Goal: Task Accomplishment & Management: Manage account settings

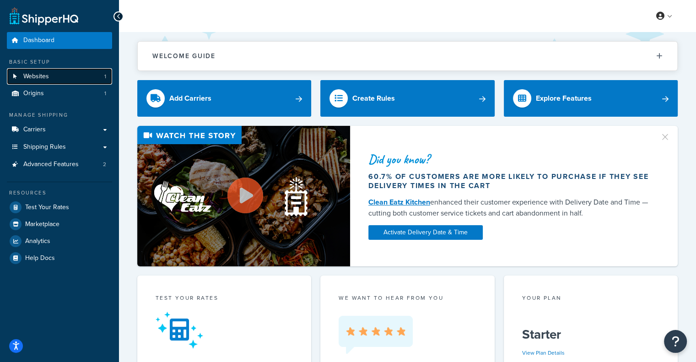
click at [58, 81] on link "Websites 1" at bounding box center [59, 76] width 105 height 17
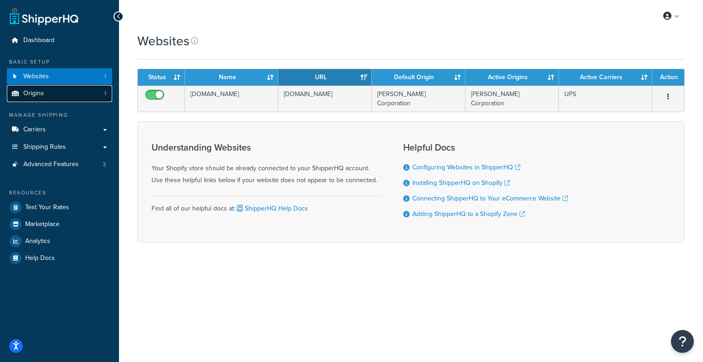
click at [55, 93] on link "Origins 1" at bounding box center [59, 93] width 105 height 17
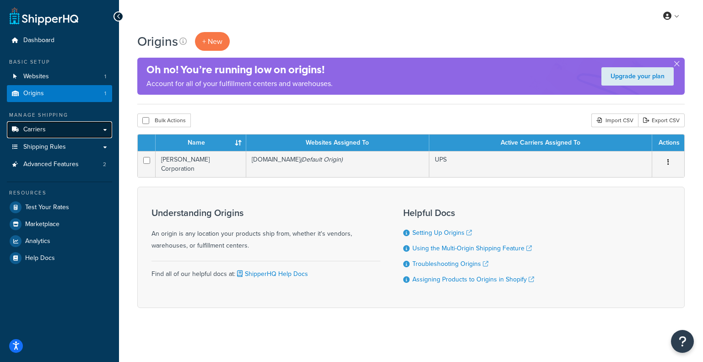
click at [47, 131] on link "Carriers" at bounding box center [59, 129] width 105 height 17
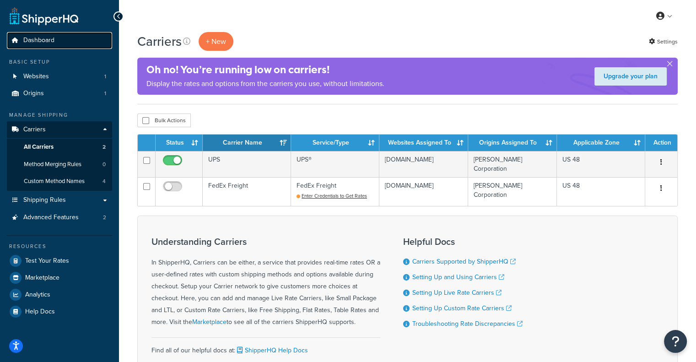
click at [64, 38] on link "Dashboard" at bounding box center [59, 40] width 105 height 17
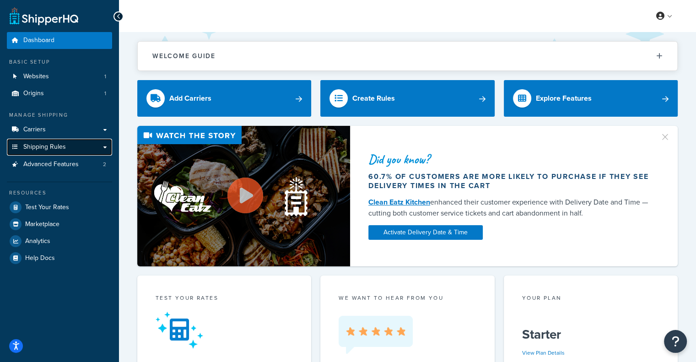
click at [53, 150] on span "Shipping Rules" at bounding box center [44, 147] width 43 height 8
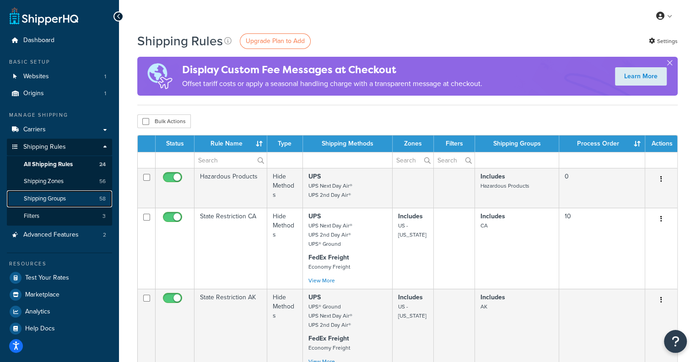
click at [47, 199] on span "Shipping Groups" at bounding box center [45, 199] width 42 height 8
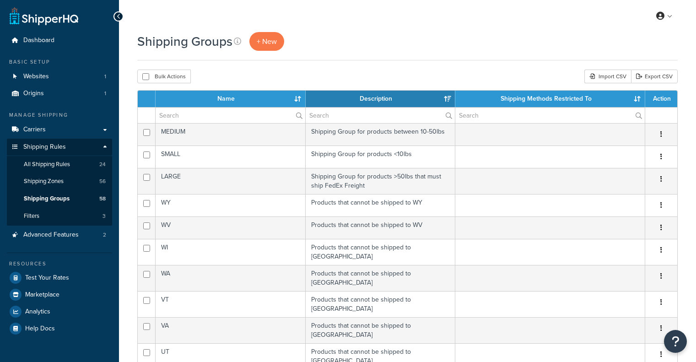
select select "15"
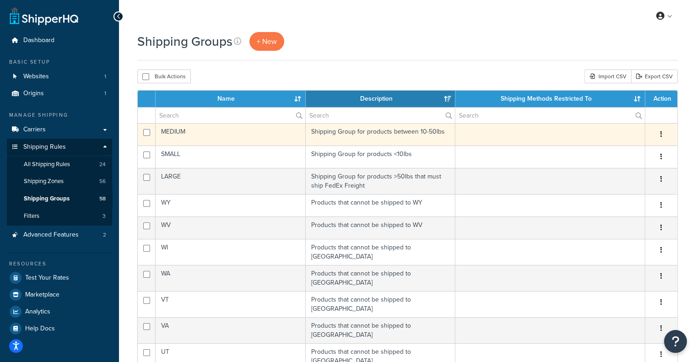
click at [661, 135] on icon "button" at bounding box center [662, 134] width 2 height 6
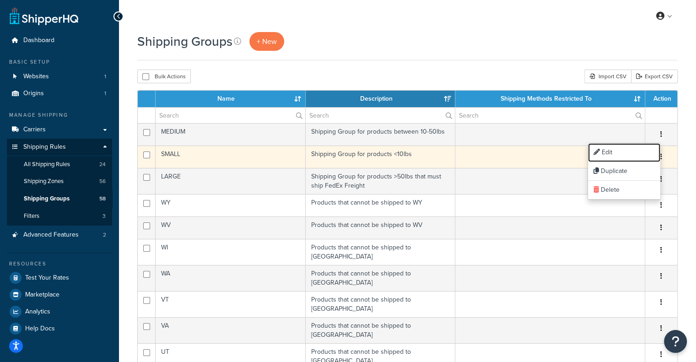
click at [650, 151] on link "Edit" at bounding box center [624, 152] width 72 height 19
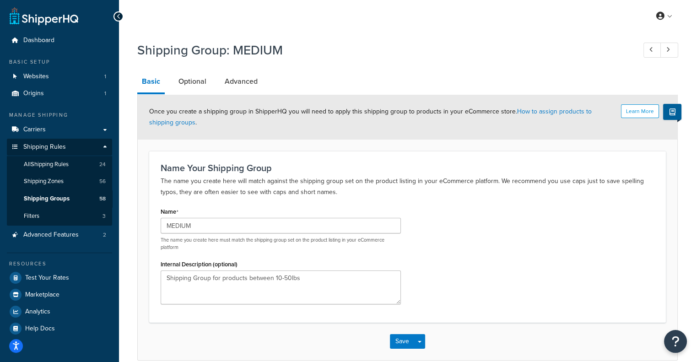
click at [120, 20] on icon at bounding box center [119, 16] width 4 height 6
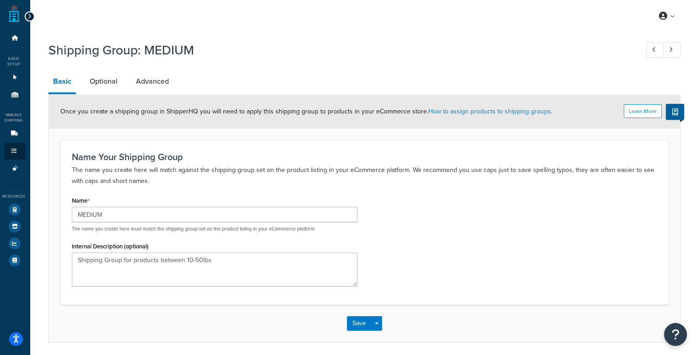
click at [29, 18] on icon at bounding box center [29, 16] width 4 height 6
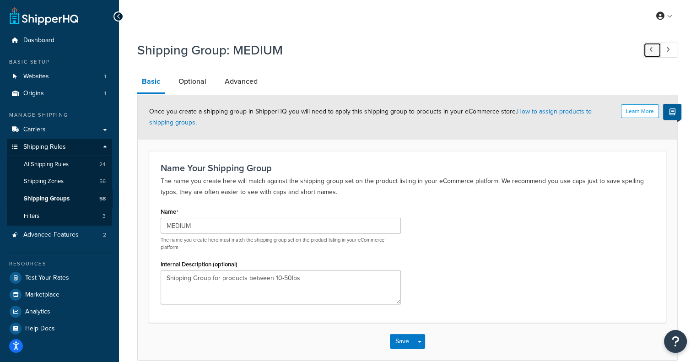
click at [652, 50] on icon at bounding box center [652, 50] width 4 height 6
type input "LARGE"
click at [48, 161] on span "All Shipping Rules" at bounding box center [46, 165] width 45 height 8
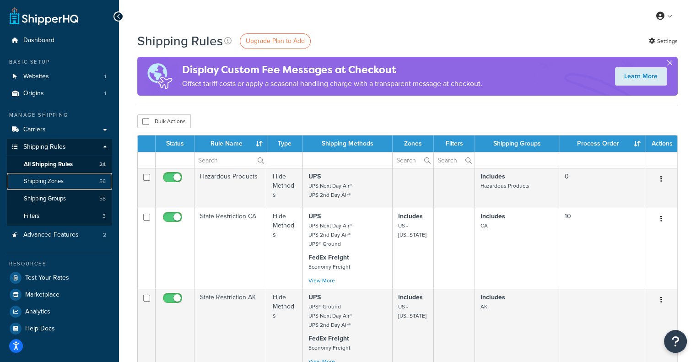
click at [37, 181] on span "Shipping Zones" at bounding box center [44, 182] width 40 height 8
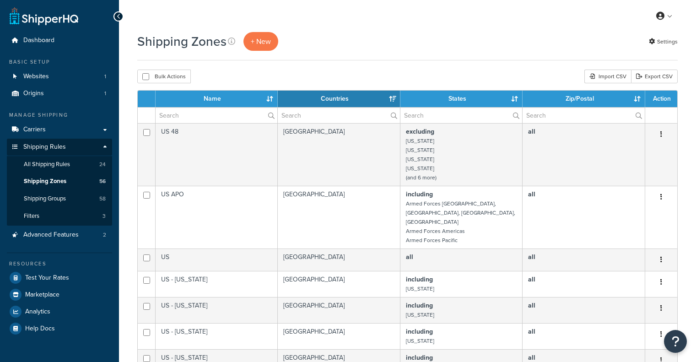
select select "15"
drag, startPoint x: 0, startPoint y: 0, endPoint x: 44, endPoint y: 196, distance: 200.4
click at [44, 196] on span "Shipping Groups" at bounding box center [45, 199] width 42 height 8
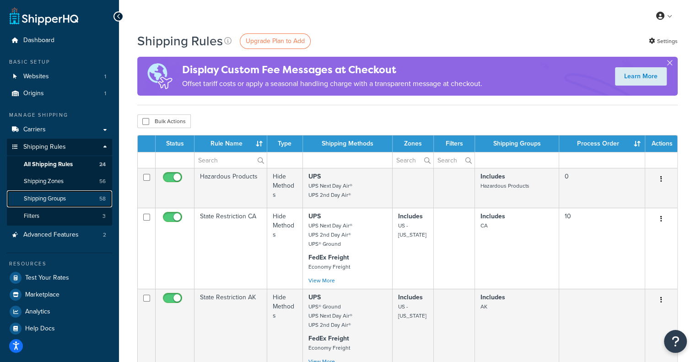
click at [39, 197] on span "Shipping Groups" at bounding box center [45, 199] width 42 height 8
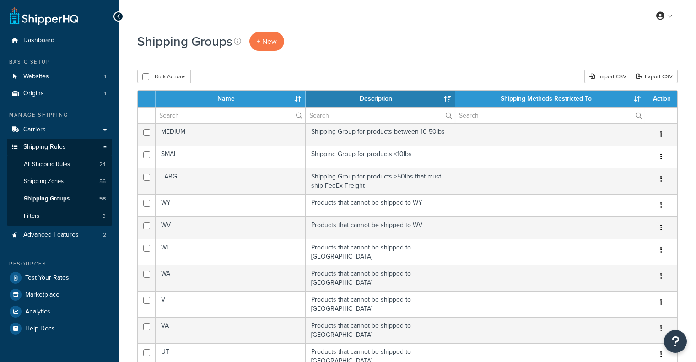
select select "15"
